Goal: Check status: Check status

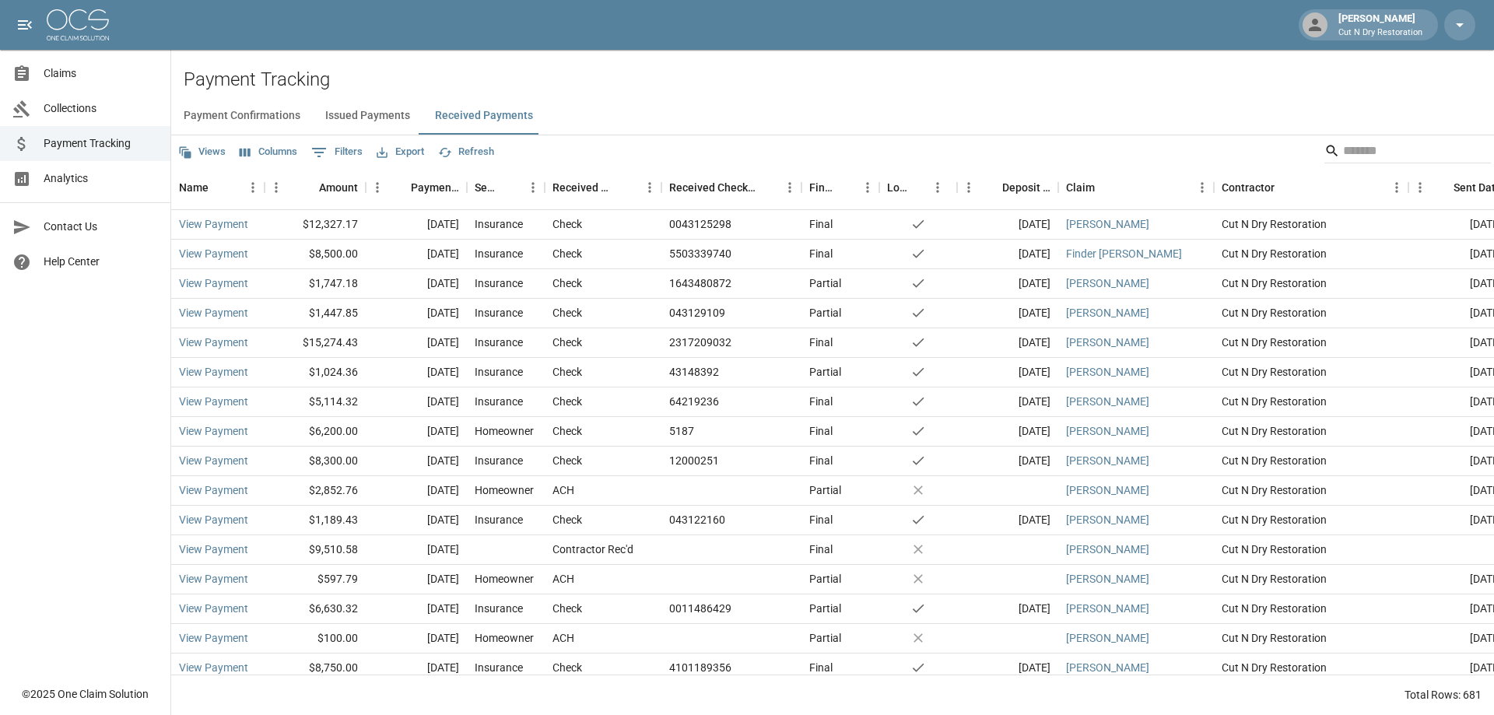
click at [707, 97] on div "Payment Confirmations Issued Payments Received Payments" at bounding box center [832, 115] width 1323 height 37
click at [943, 83] on h2 "Payment Tracking" at bounding box center [839, 79] width 1311 height 23
click at [69, 74] on span "Claims" at bounding box center [101, 73] width 114 height 16
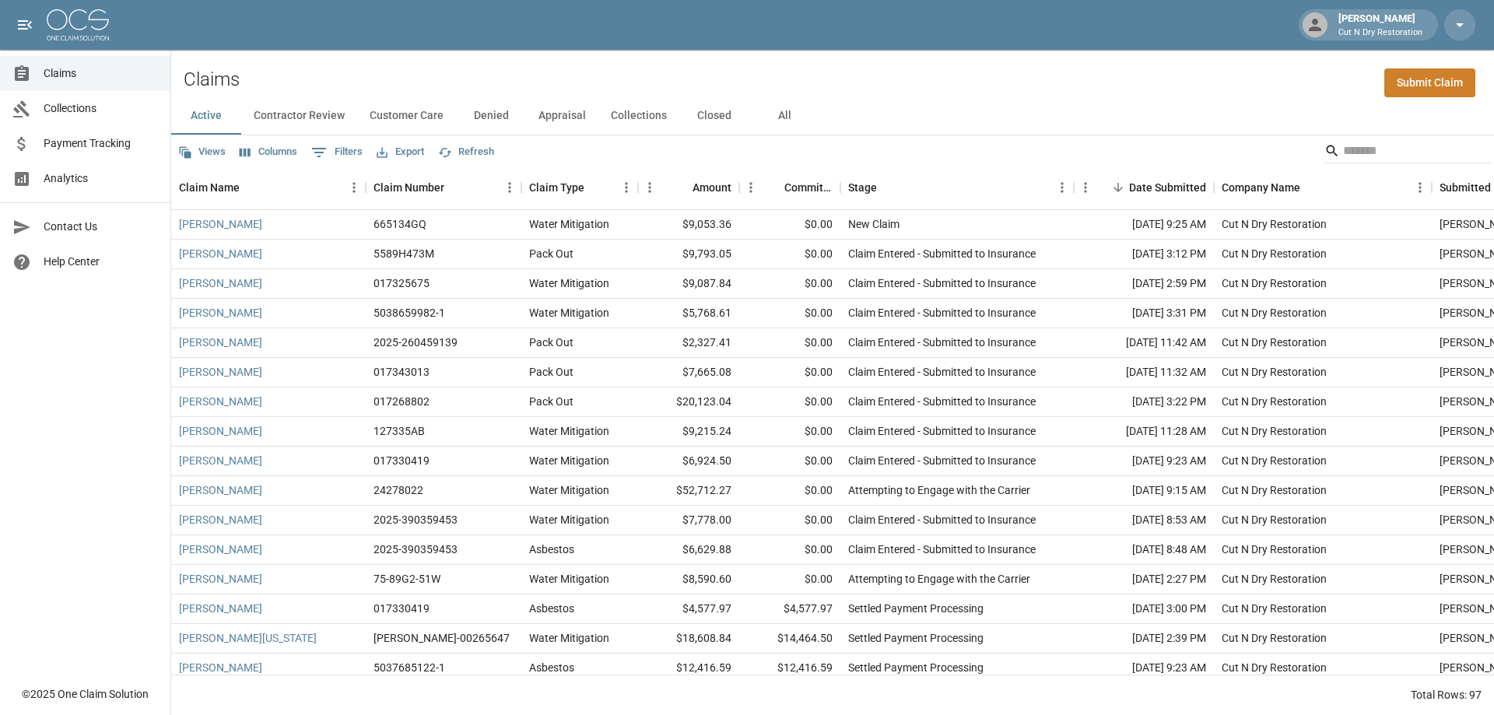
click at [781, 118] on button "All" at bounding box center [785, 115] width 70 height 37
click at [1371, 162] on input "Search" at bounding box center [1405, 151] width 125 height 25
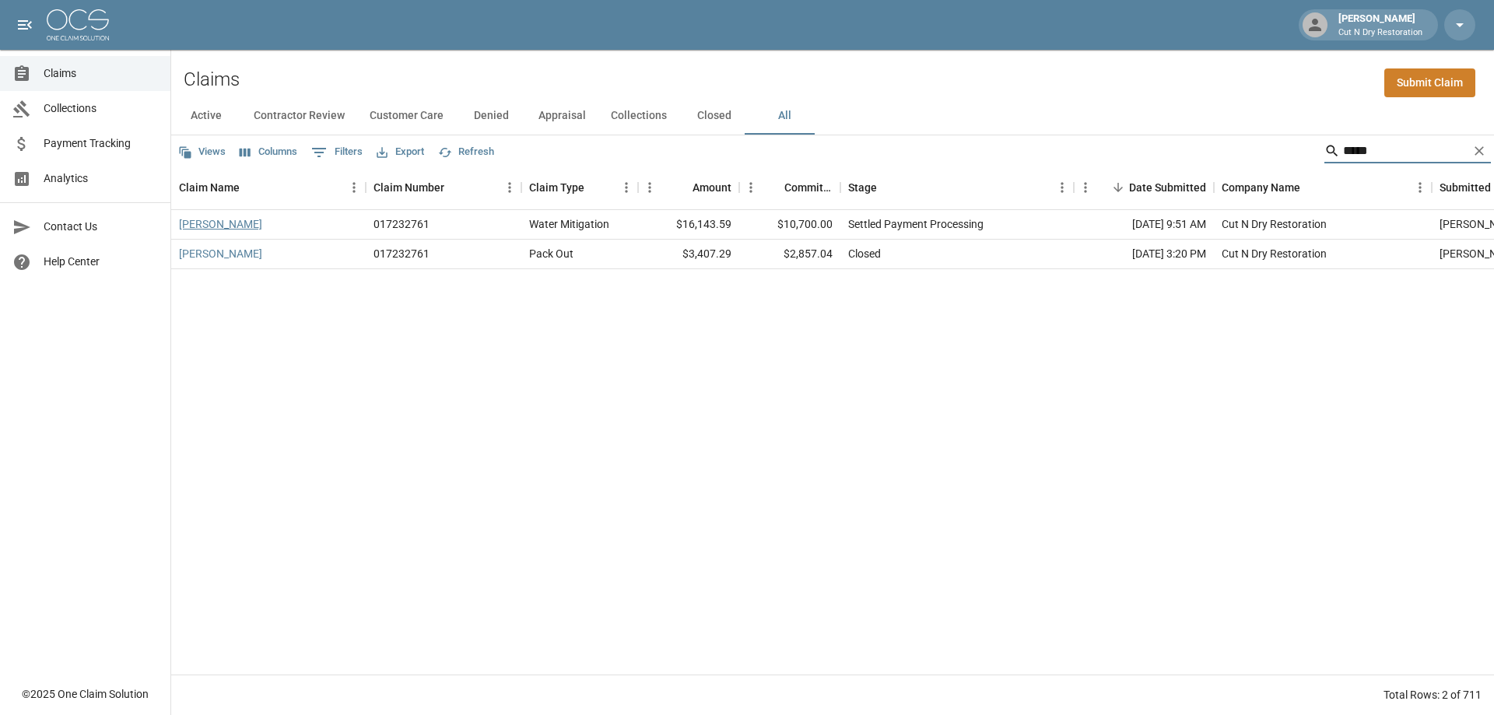
type input "*****"
click at [202, 221] on link "[PERSON_NAME]" at bounding box center [220, 224] width 83 height 16
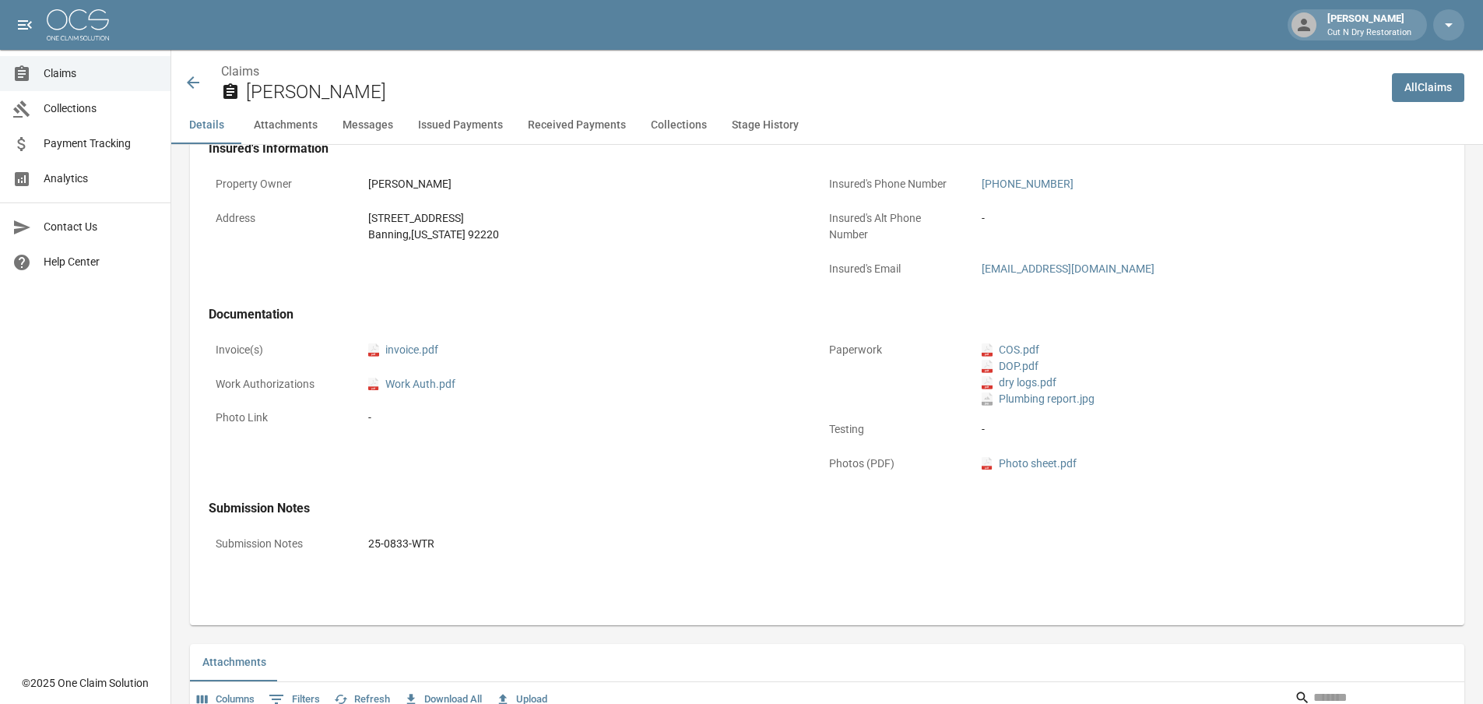
scroll to position [234, 0]
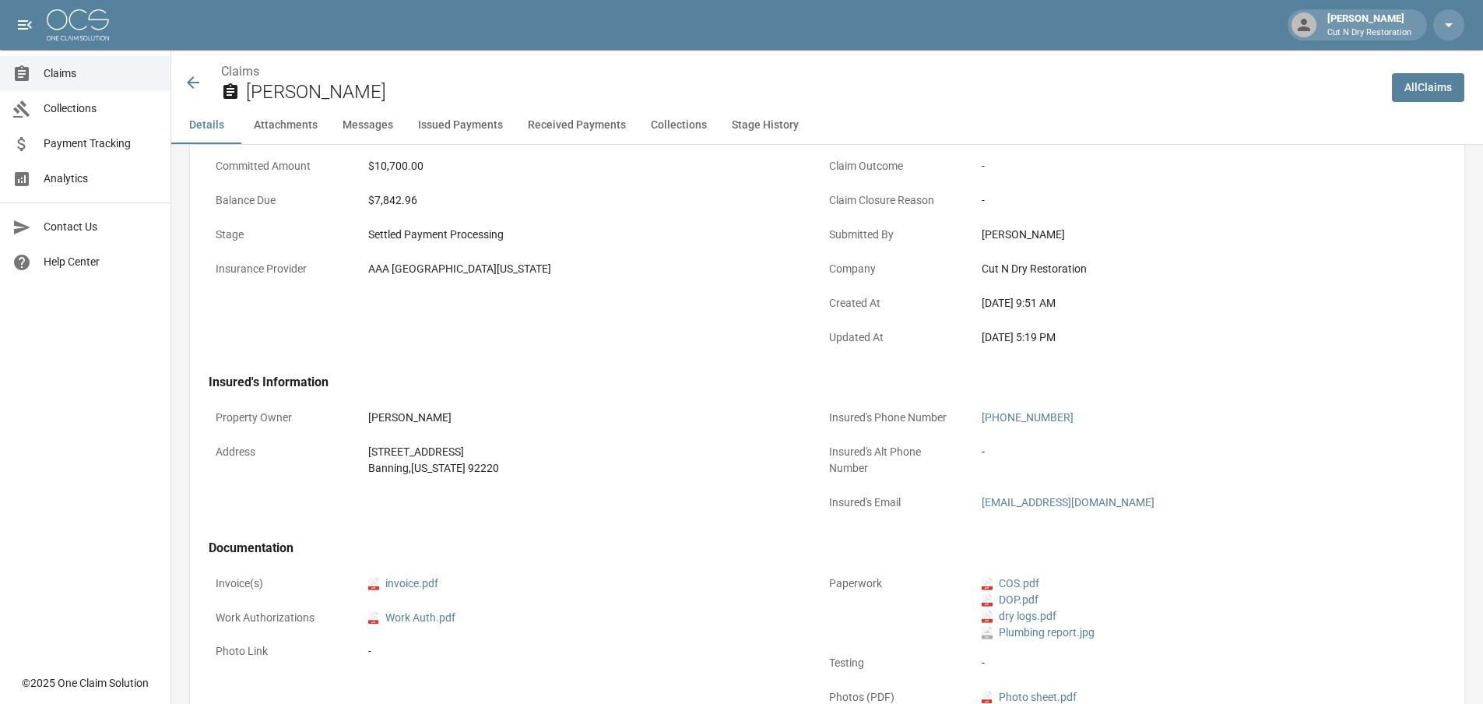
click at [491, 358] on div "Claim Information Name [PERSON_NAME] Claim Number 017232761 Claim Type Water Mi…" at bounding box center [812, 401] width 1245 height 866
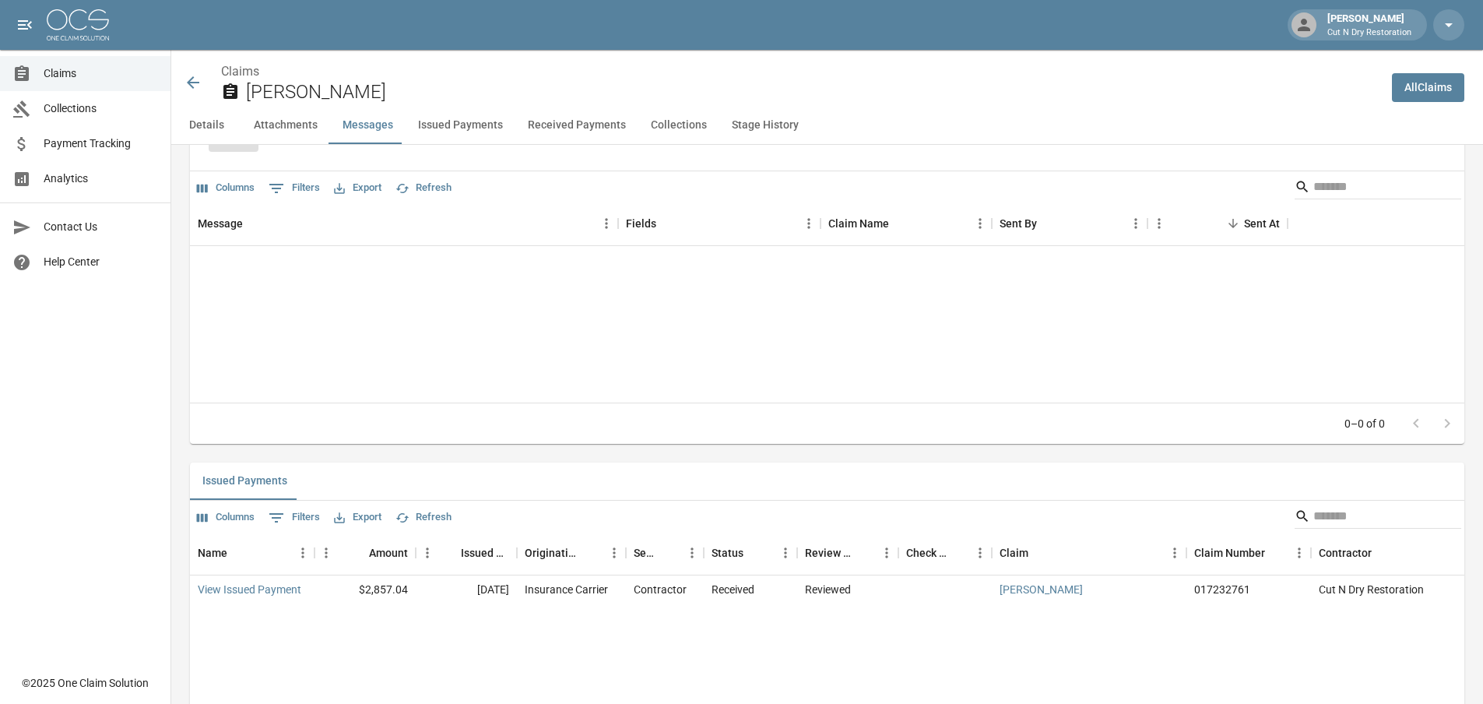
scroll to position [1790, 0]
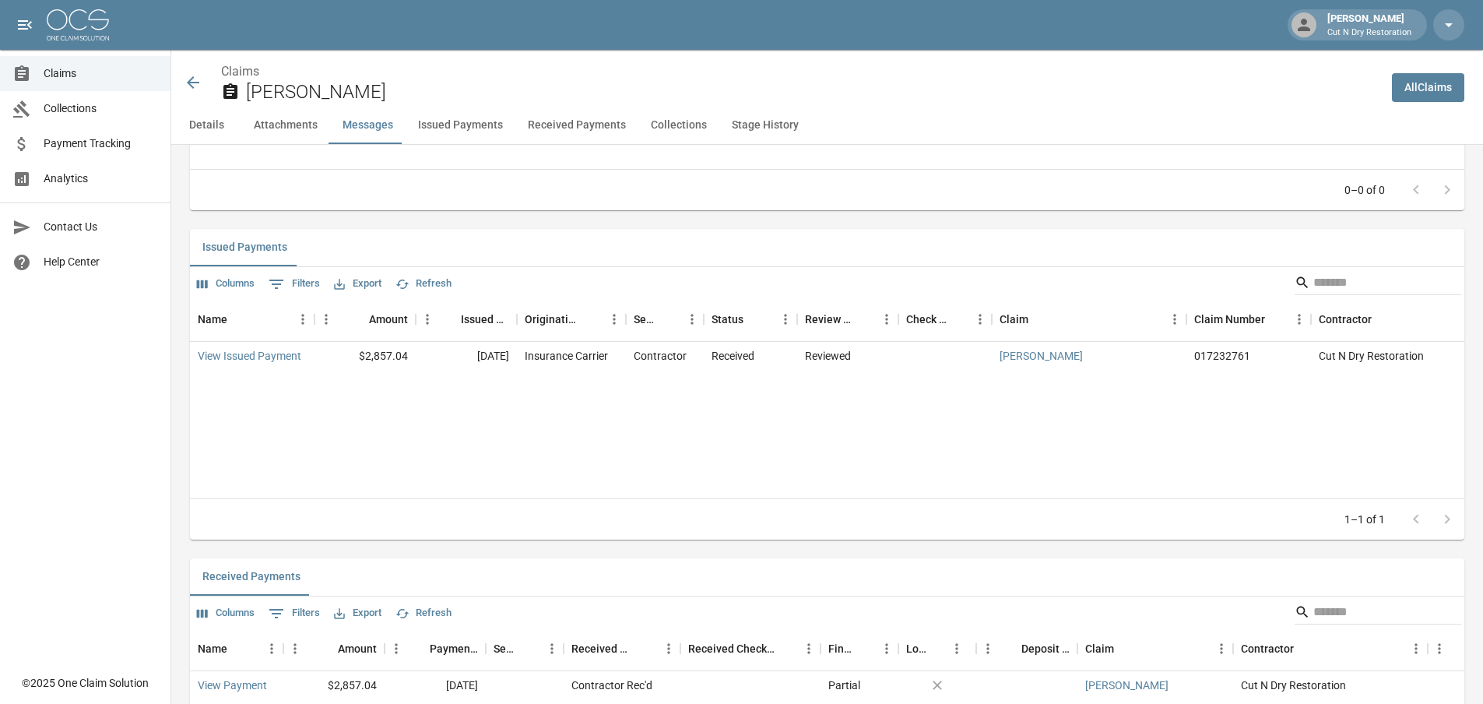
click at [692, 448] on div "Name Amount Issued Date Originating From Sent To Status Review Status Check Num…" at bounding box center [827, 398] width 1274 height 200
click at [298, 356] on div "View Issued Payment" at bounding box center [252, 357] width 125 height 30
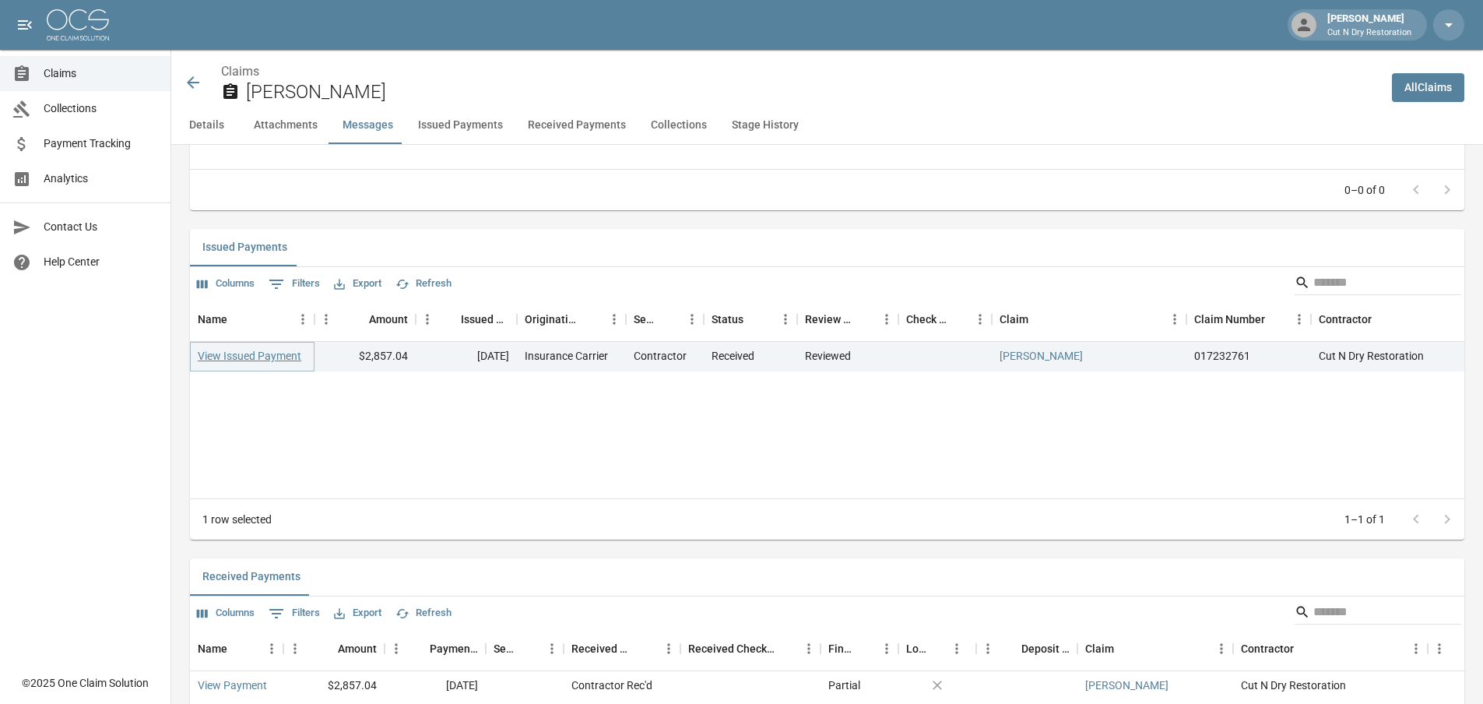
click at [266, 359] on link "View Issued Payment" at bounding box center [250, 356] width 104 height 16
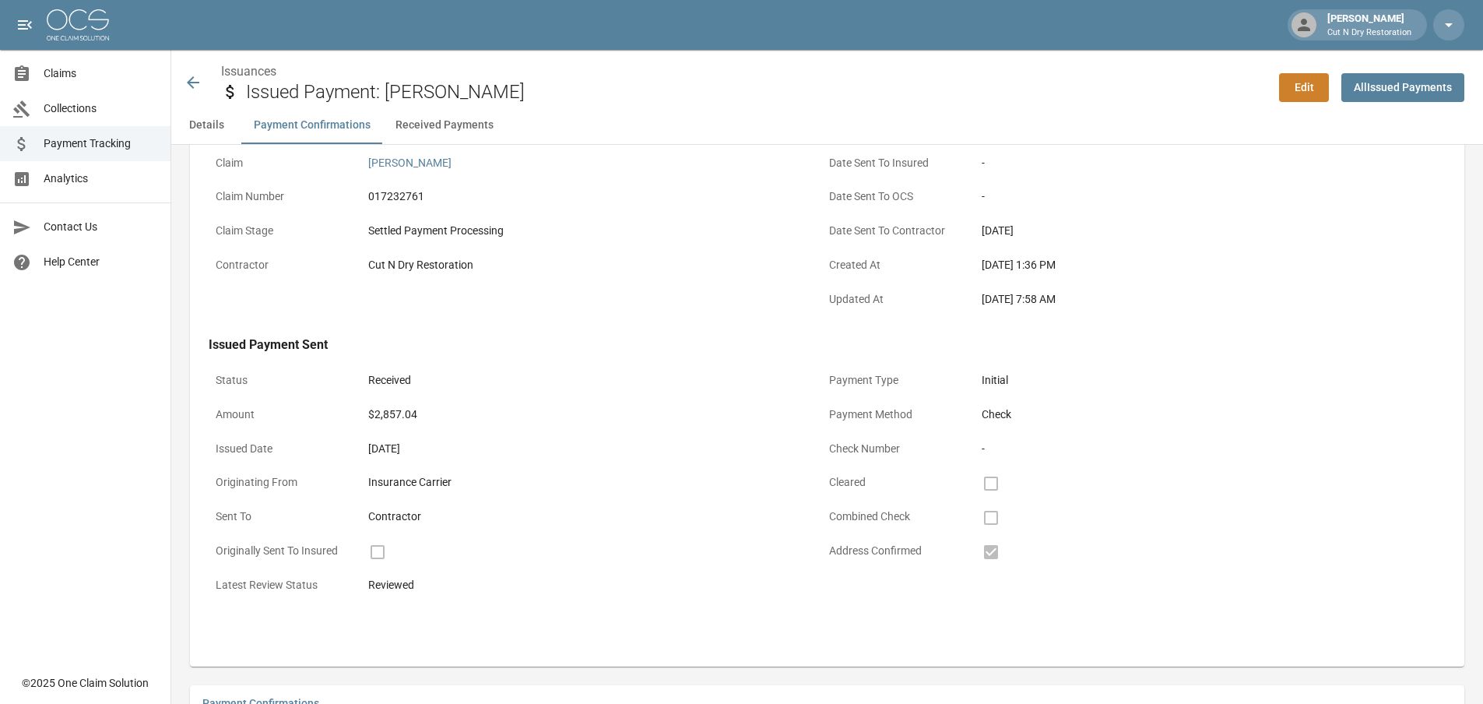
scroll to position [759, 0]
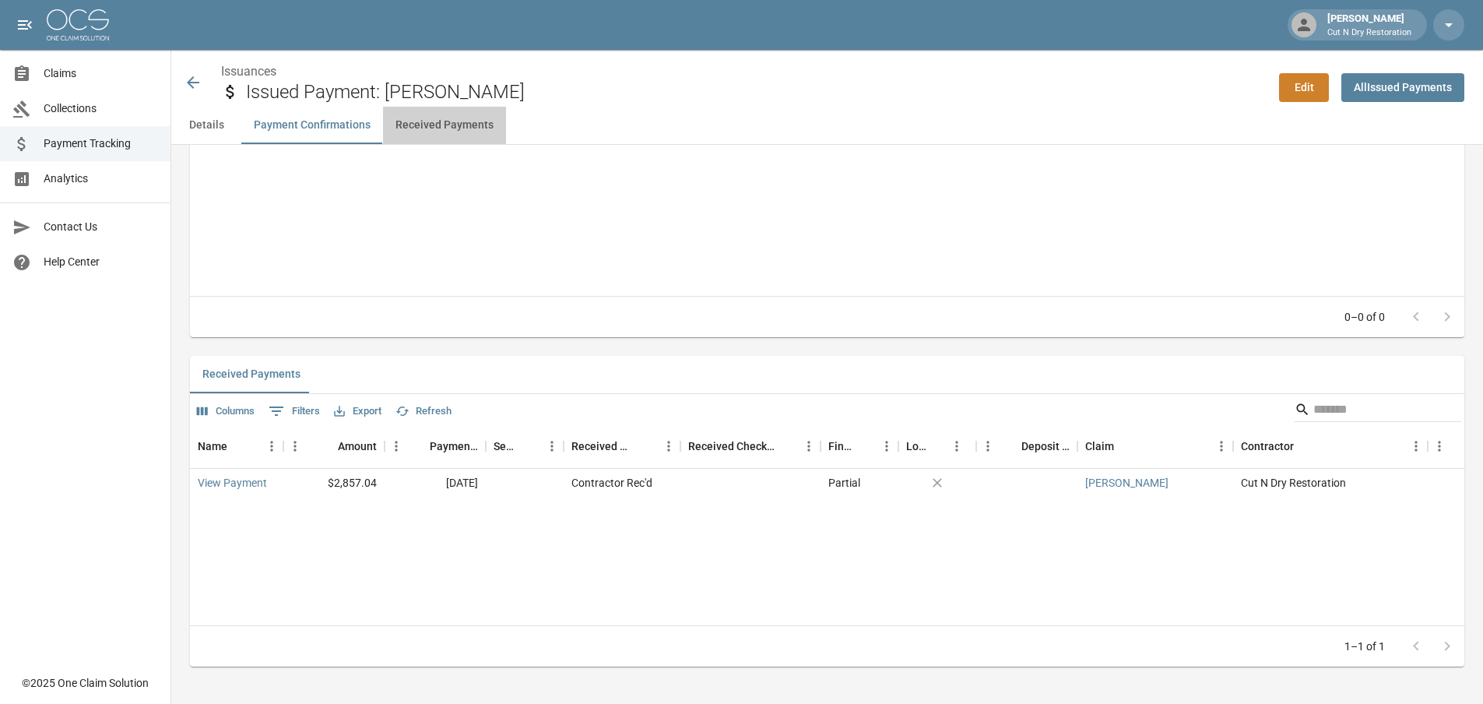
click at [451, 118] on button "Received Payments" at bounding box center [444, 125] width 123 height 37
click at [611, 282] on div "Name Status Claim Claim Number Amount Issued Date Check Number Payment Method P…" at bounding box center [827, 196] width 1274 height 200
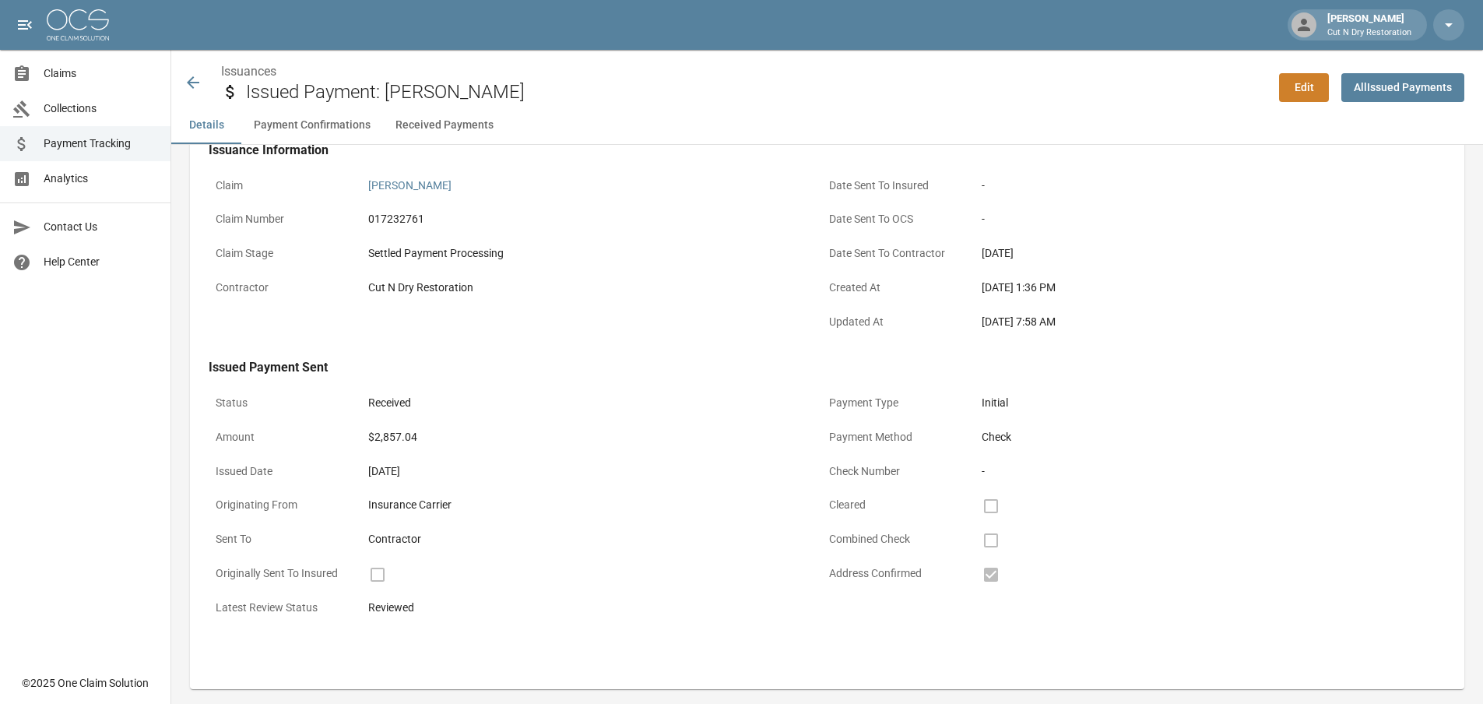
scroll to position [0, 0]
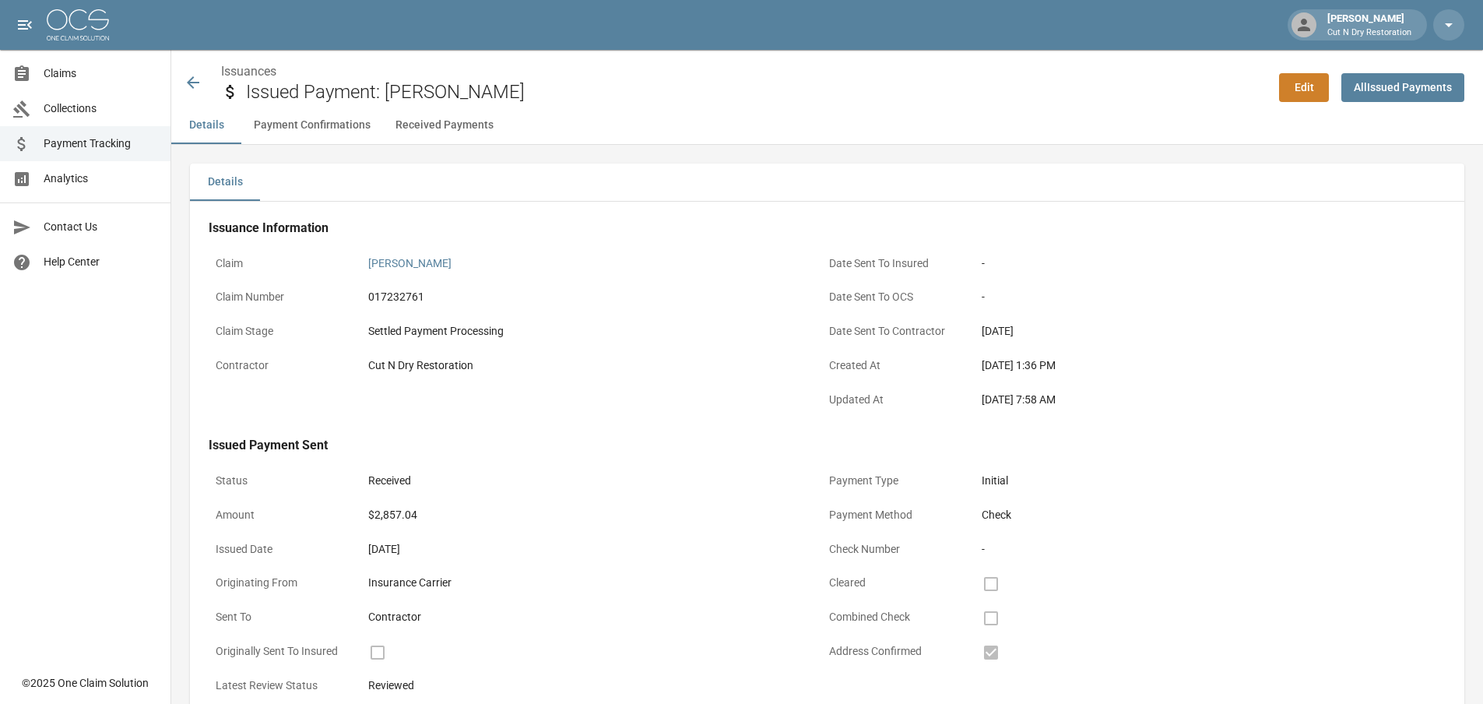
click at [596, 385] on div "Claim [PERSON_NAME] Claim Number 017232761 Claim Stage Settled Payment Processi…" at bounding box center [496, 324] width 613 height 189
click at [270, 128] on button "Payment Confirmations" at bounding box center [312, 125] width 142 height 37
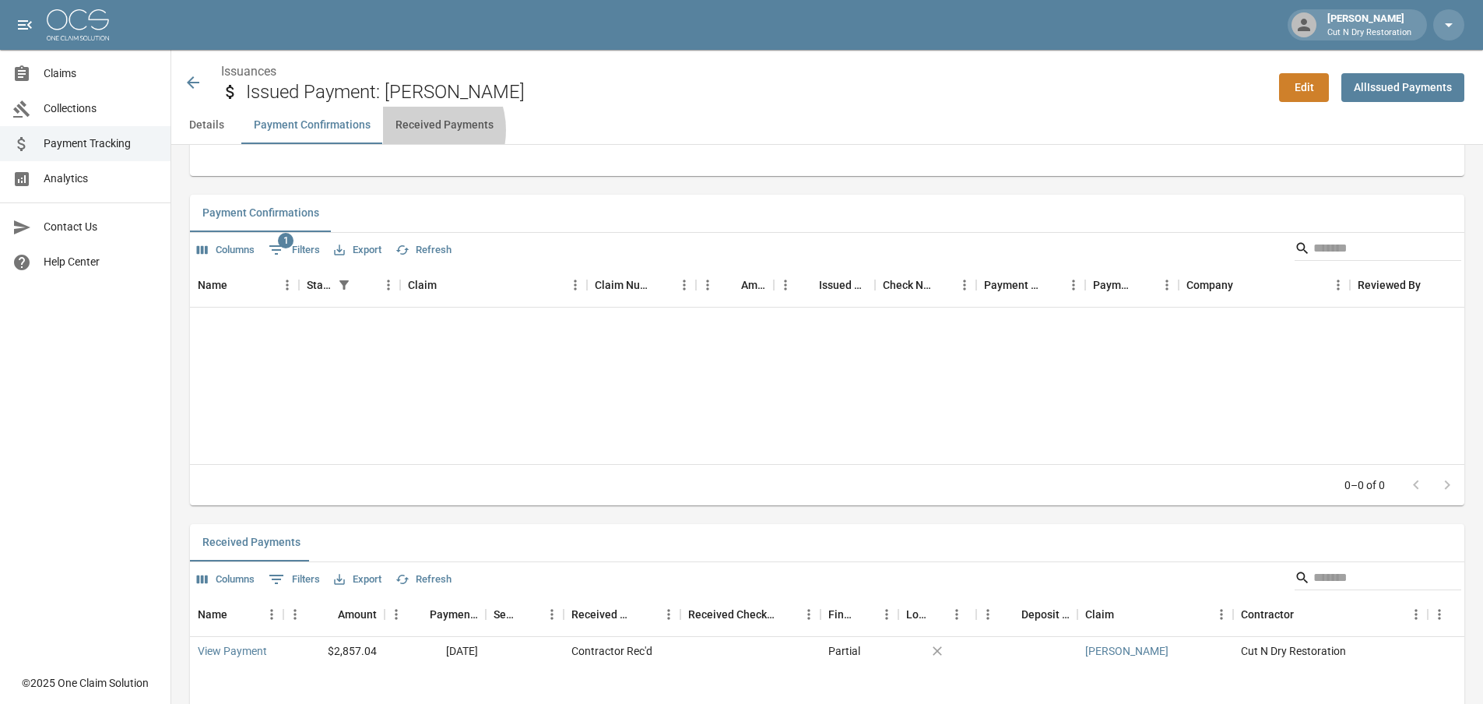
click at [416, 130] on button "Received Payments" at bounding box center [444, 125] width 123 height 37
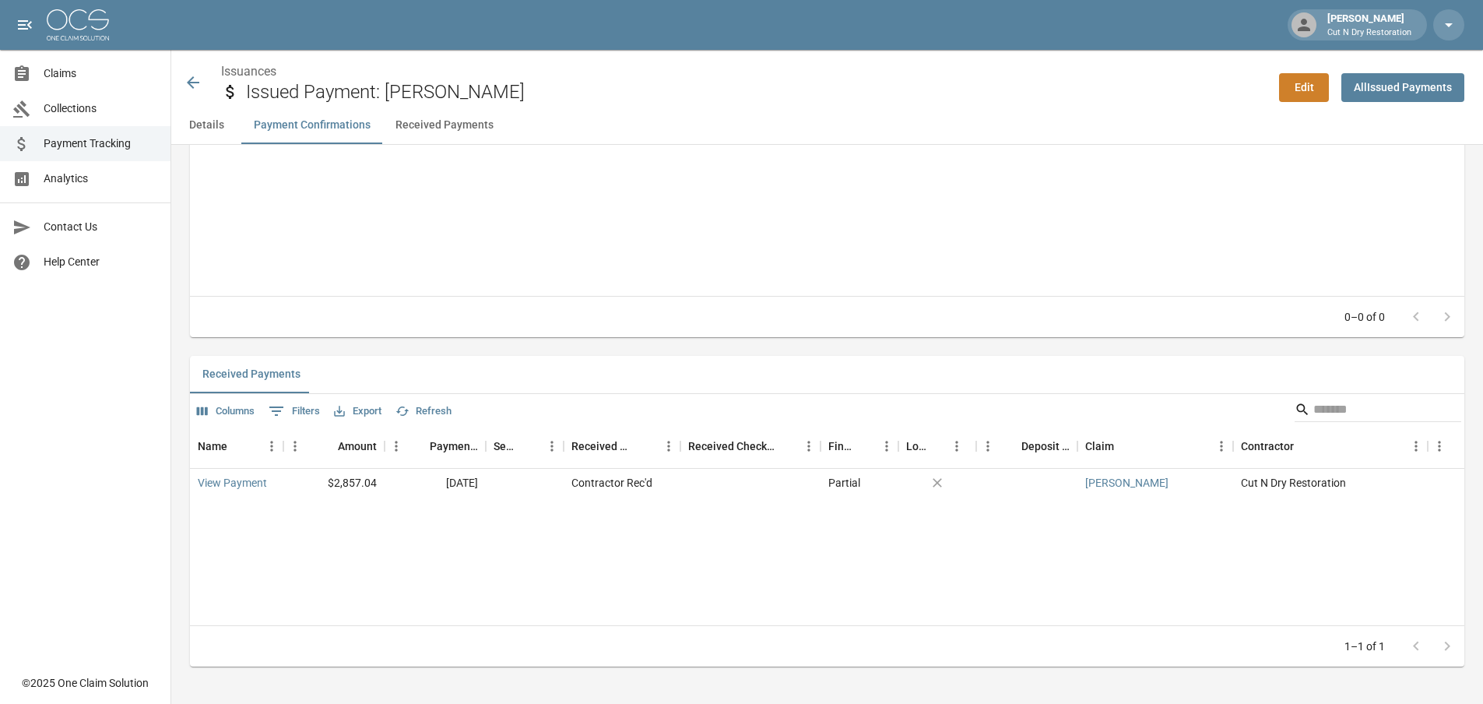
click at [209, 118] on button "Details" at bounding box center [206, 125] width 70 height 37
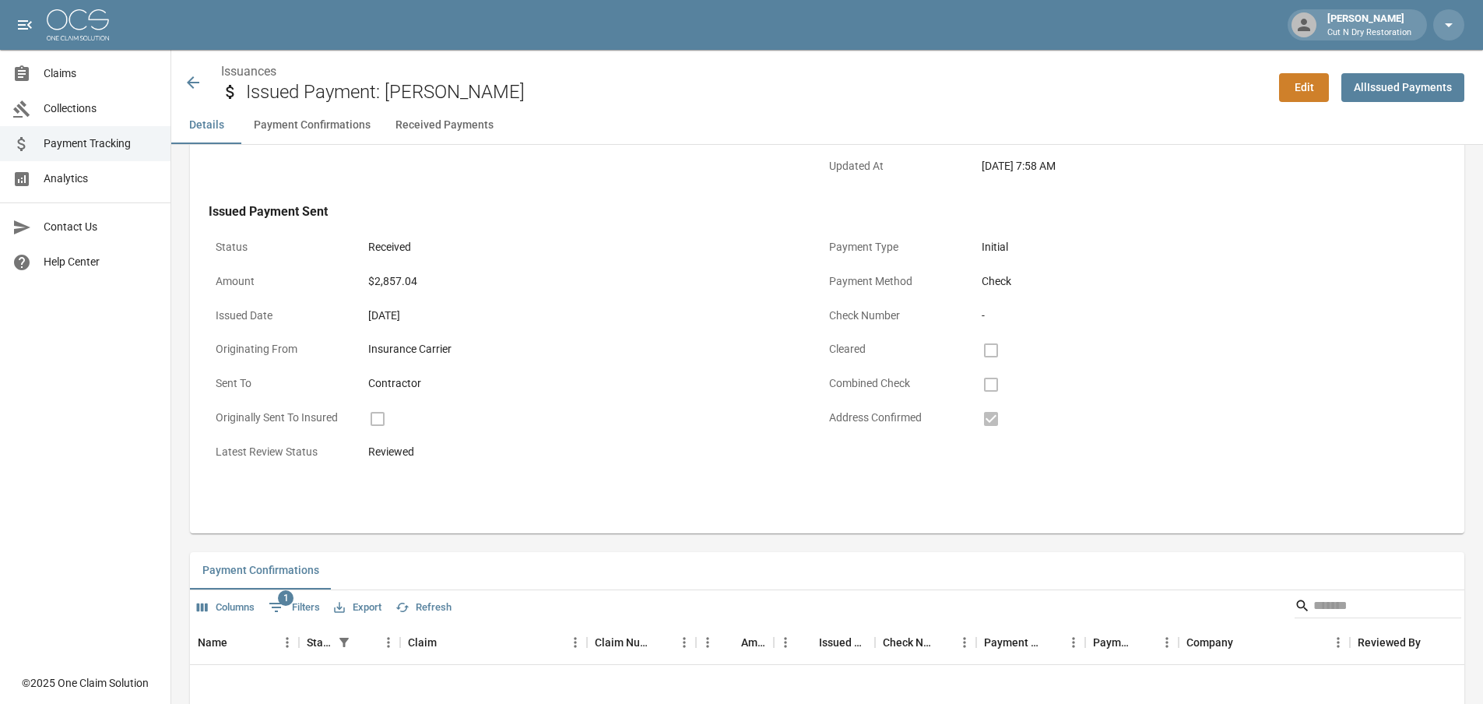
scroll to position [0, 0]
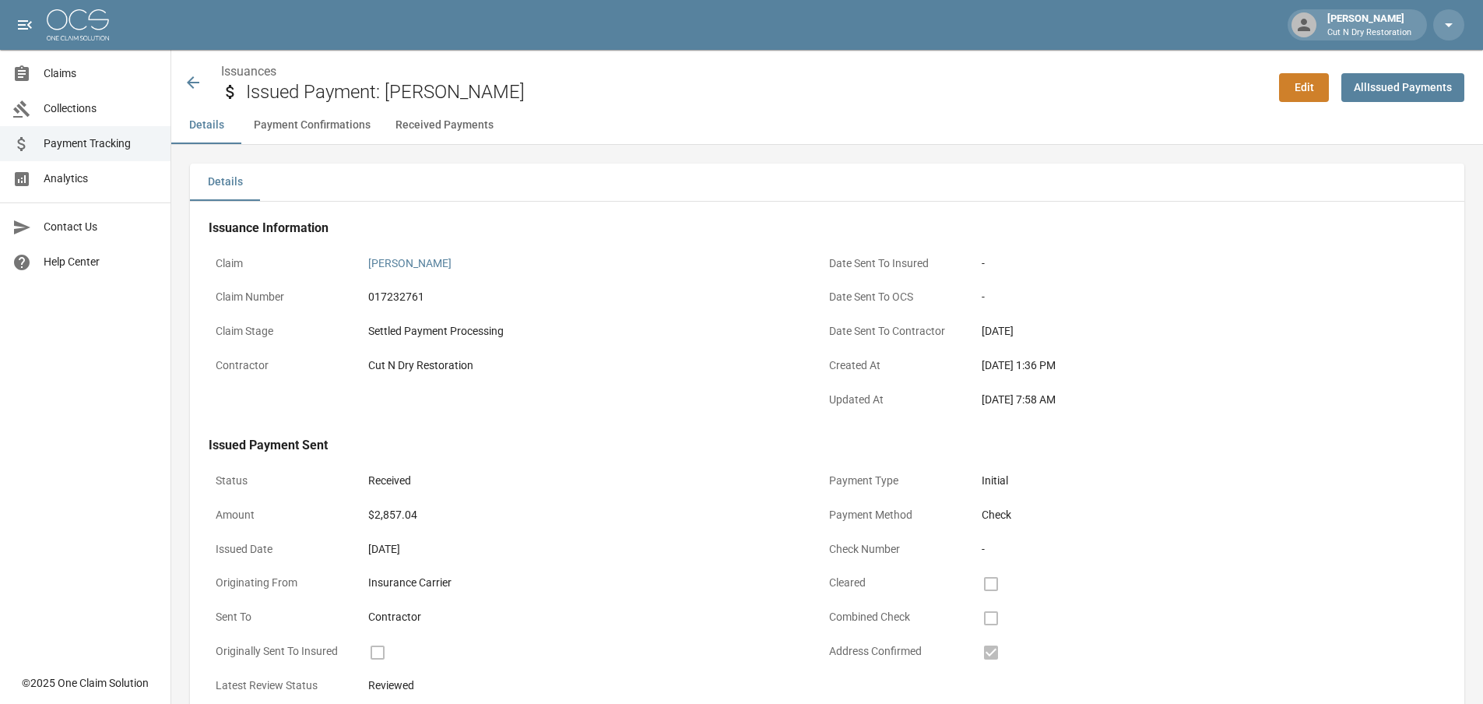
click at [194, 86] on icon at bounding box center [193, 82] width 19 height 19
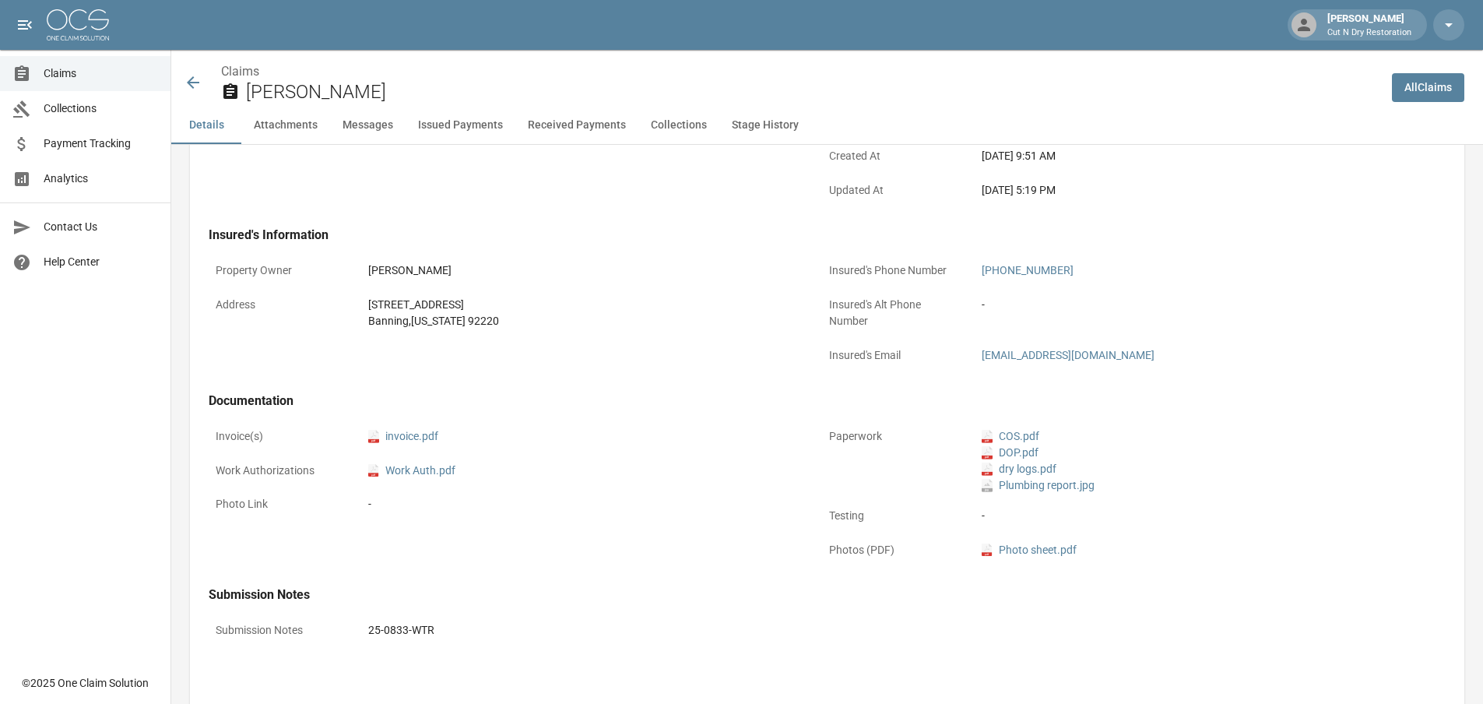
scroll to position [225, 0]
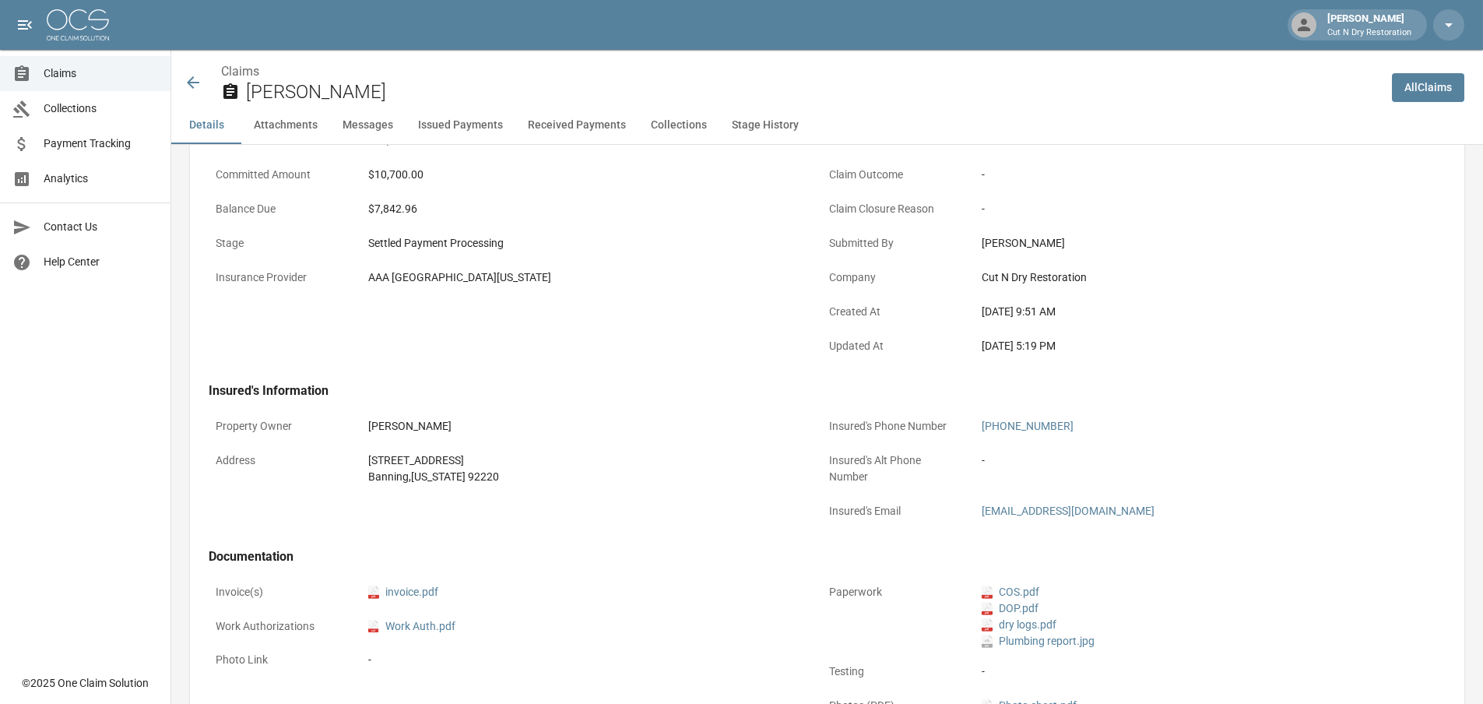
click at [1316, 304] on div "[DATE] 9:51 AM" at bounding box center [1196, 312] width 428 height 16
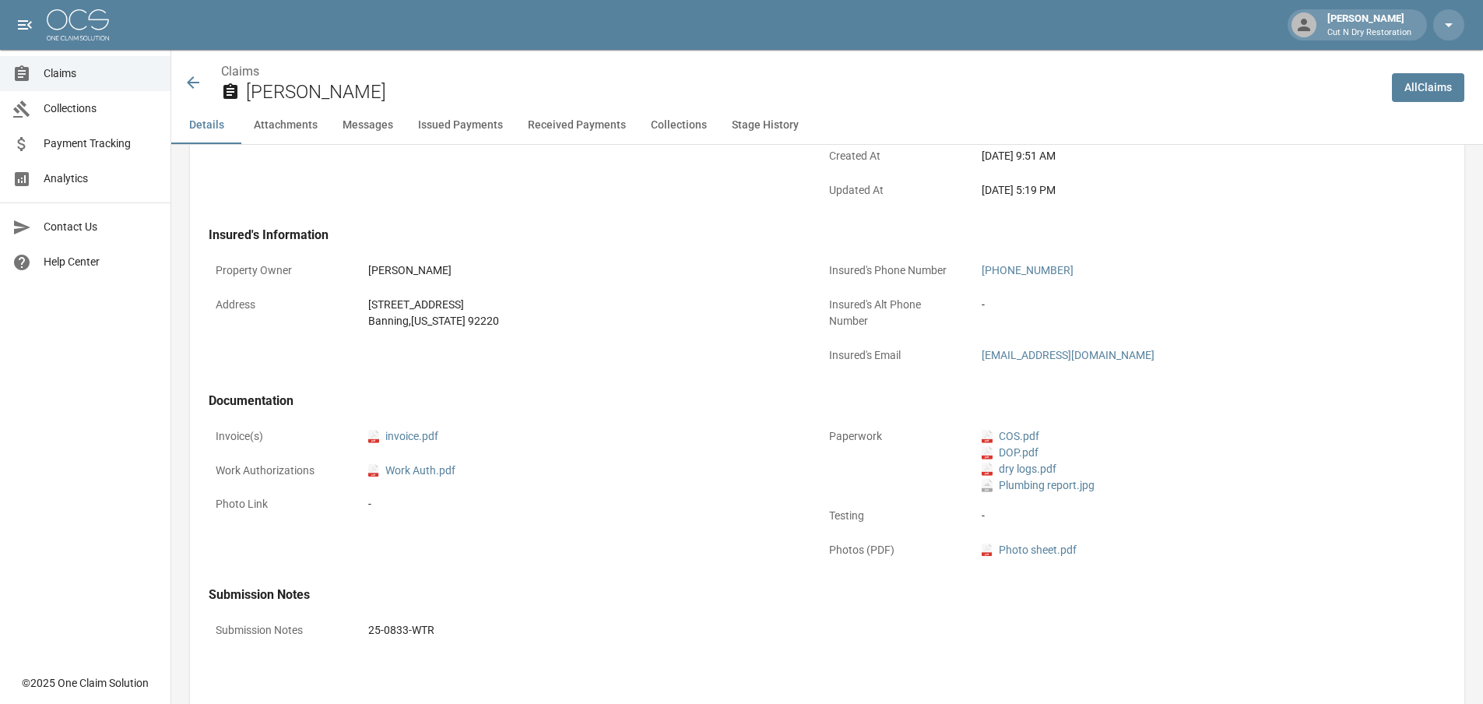
click at [1389, 300] on div "-" at bounding box center [1196, 305] width 428 height 16
click at [1264, 550] on li "pdf Photo sheet.pdf" at bounding box center [1196, 550] width 428 height 16
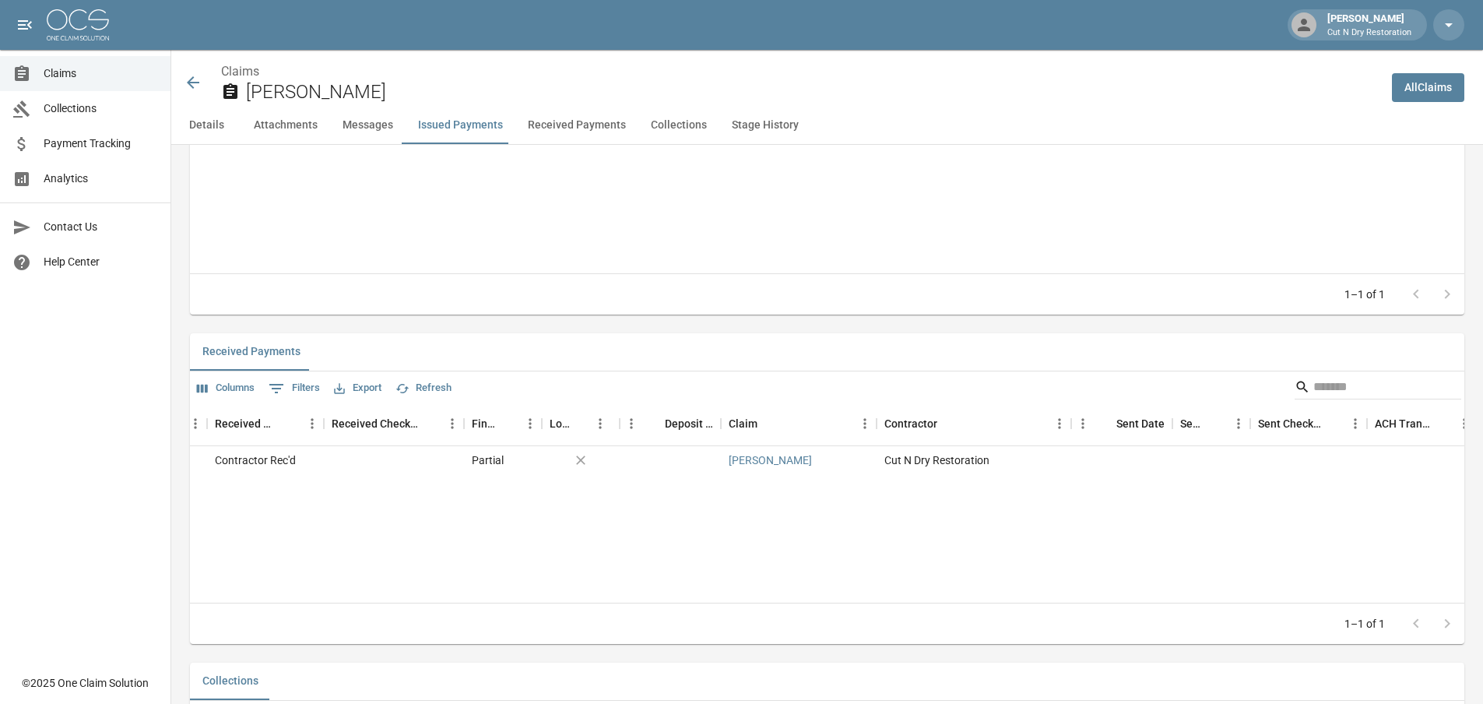
scroll to position [0, 0]
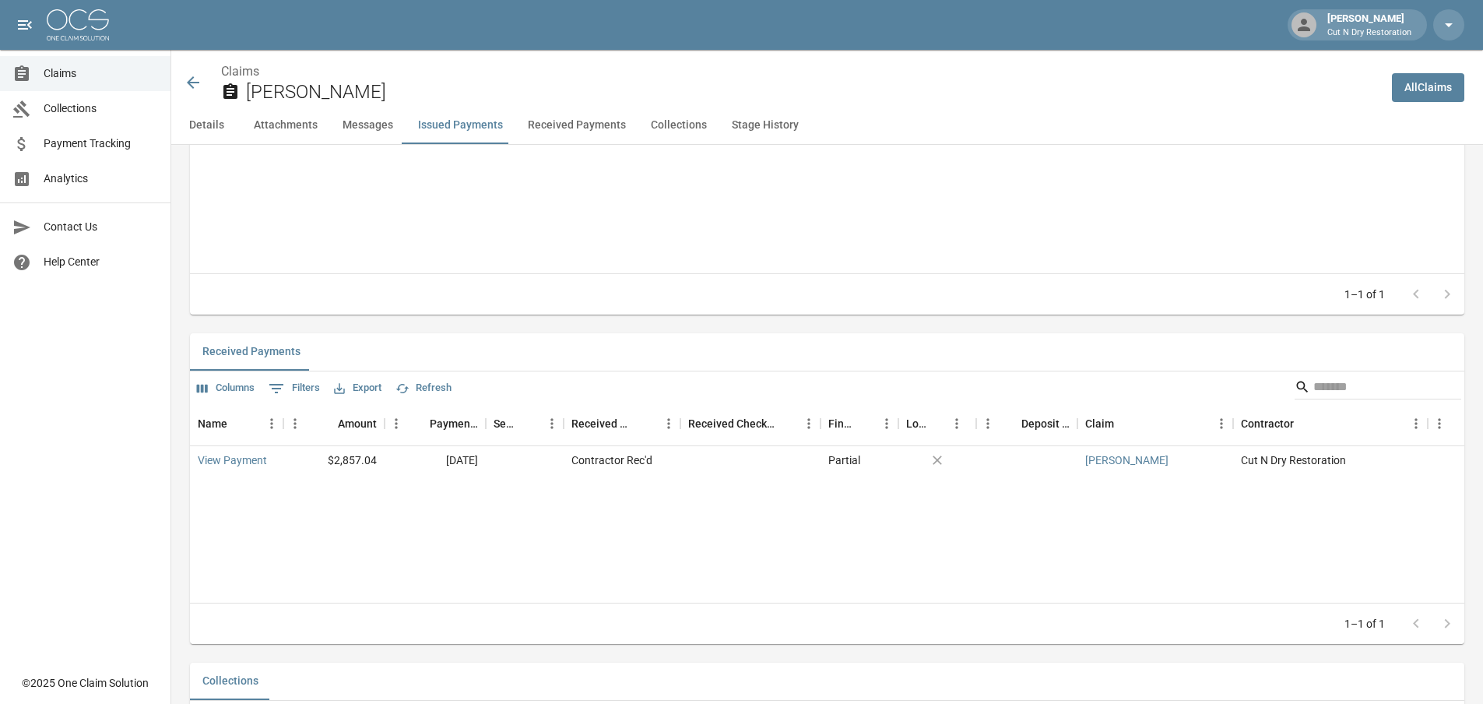
click at [702, 232] on div "Name Amount Issued Date Originating From Sent To Status Review Status Check Num…" at bounding box center [827, 173] width 1274 height 200
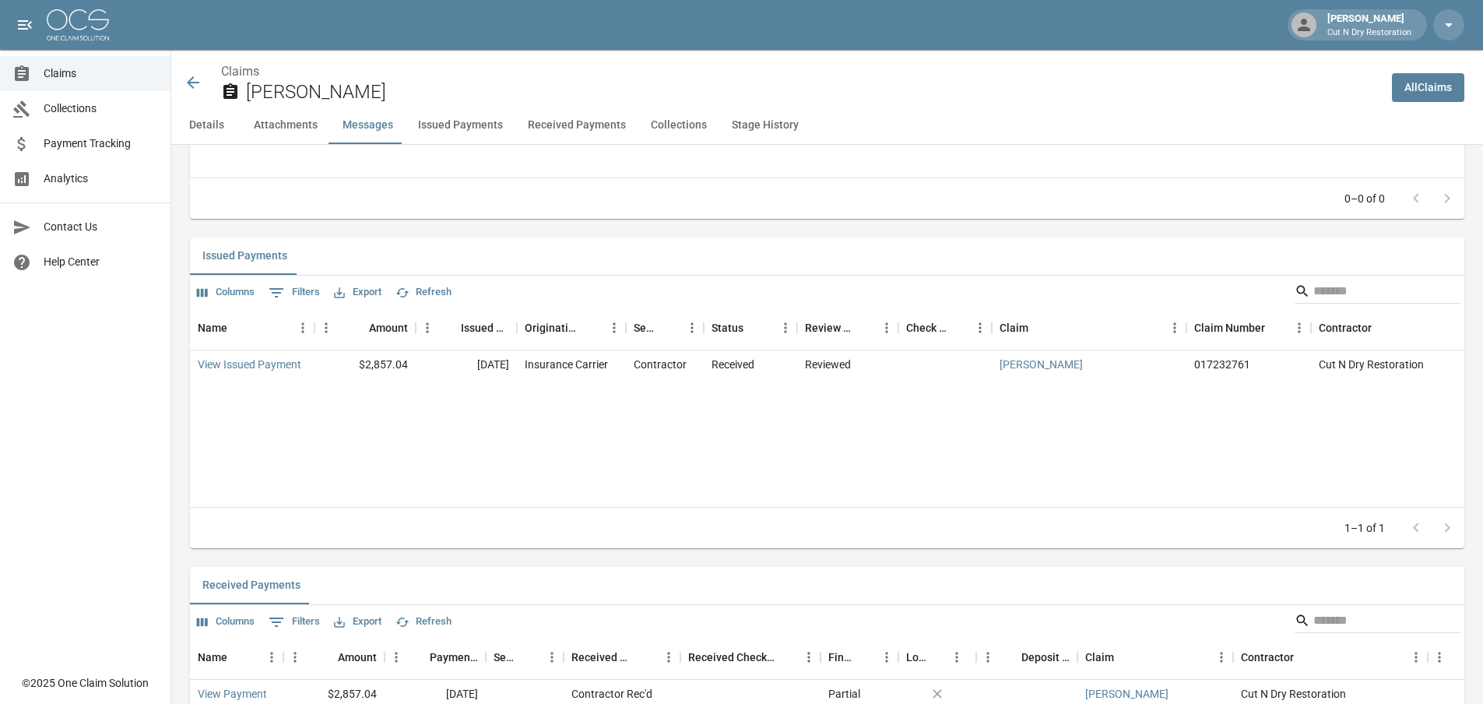
scroll to position [1392, 0]
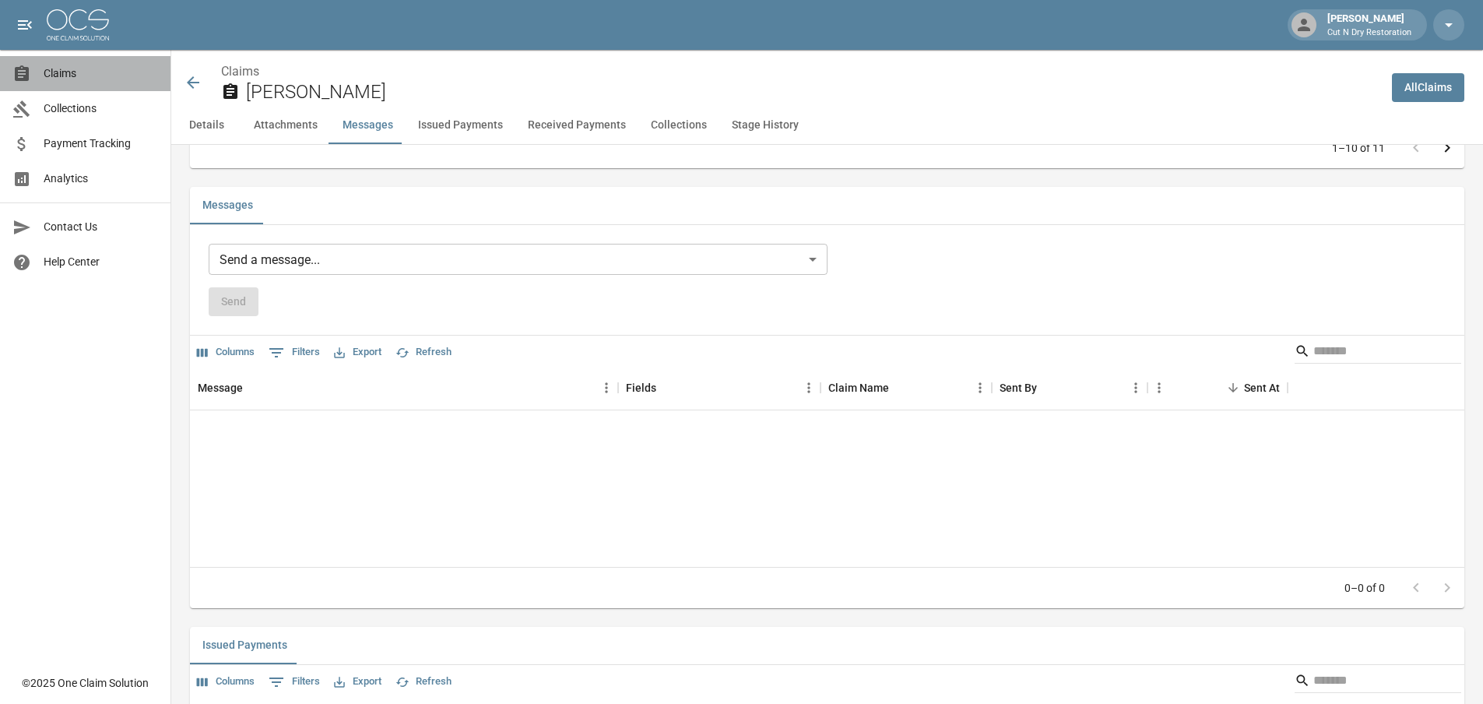
click at [131, 75] on span "Claims" at bounding box center [101, 73] width 114 height 16
